Goal: Navigation & Orientation: Find specific page/section

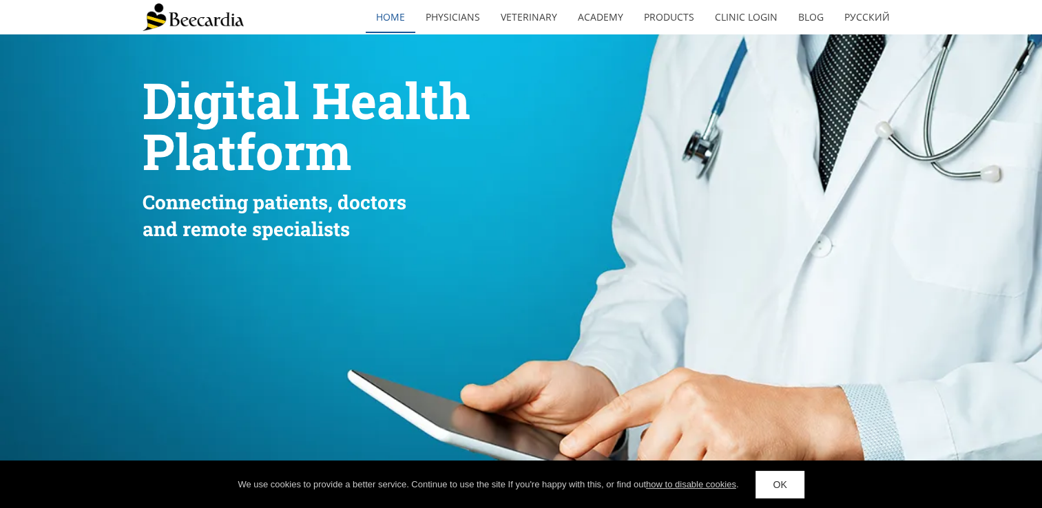
click at [409, 19] on link "home" at bounding box center [391, 17] width 50 height 32
